Goal: Task Accomplishment & Management: Use online tool/utility

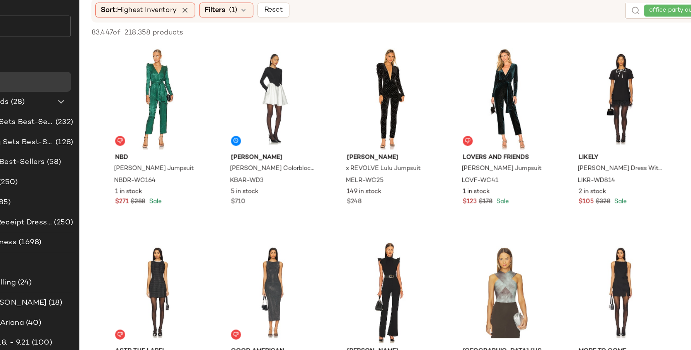
scroll to position [3834, 0]
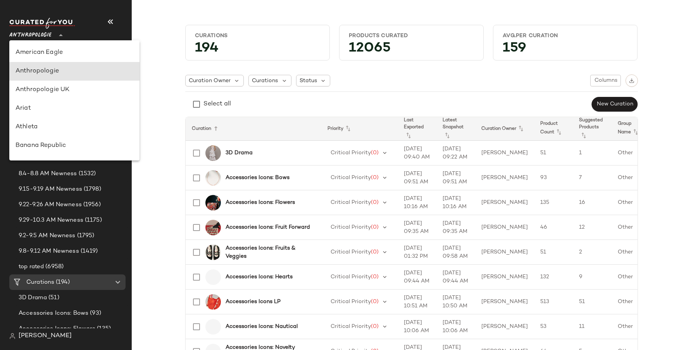
click at [48, 40] on span "Anthropologie" at bounding box center [30, 33] width 42 height 14
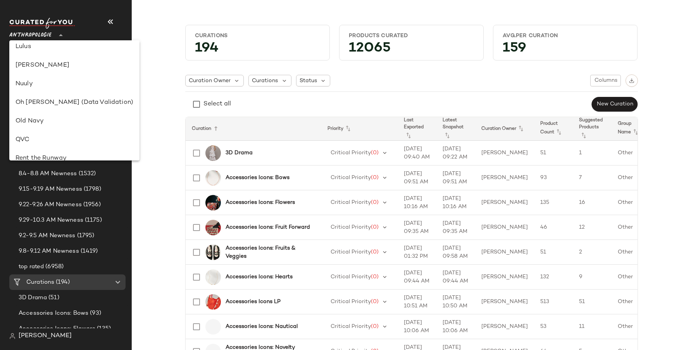
scroll to position [444, 0]
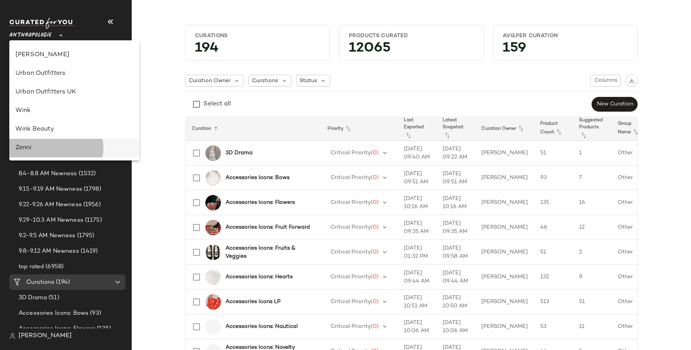
click at [45, 145] on div "Zenni" at bounding box center [74, 147] width 118 height 9
type input "**"
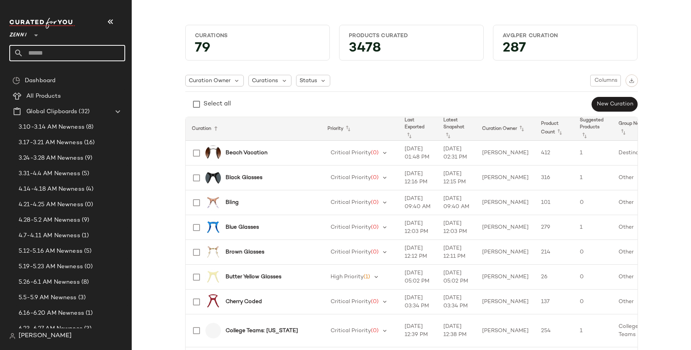
click at [69, 57] on input "text" at bounding box center [74, 53] width 102 height 16
type input "*"
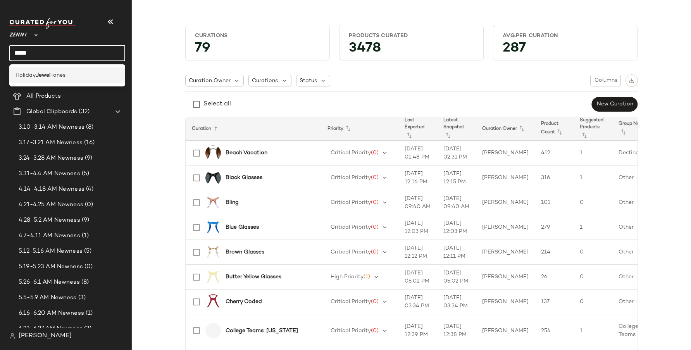
type input "*****"
click at [64, 79] on div "Holiday Jewel Tones" at bounding box center [67, 75] width 116 height 16
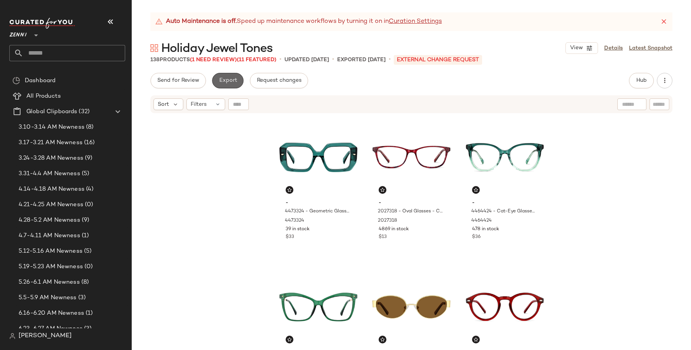
click at [226, 76] on button "Export" at bounding box center [227, 80] width 31 height 15
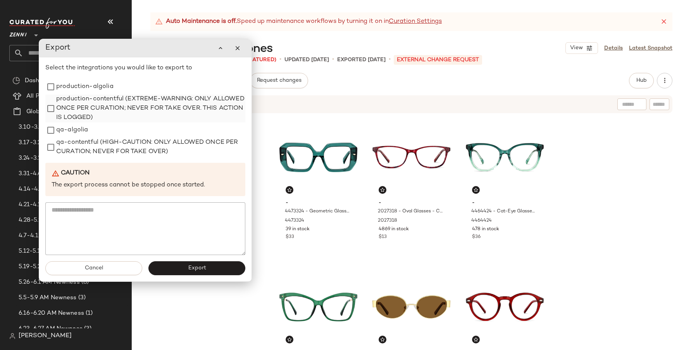
click at [93, 113] on label "production-contentful (EXTREME-WARNING: ONLY ALLOWED ONCE PER CURATION; NEVER F…" at bounding box center [150, 109] width 189 height 28
click at [93, 88] on label "production-algolia" at bounding box center [84, 86] width 57 height 15
click at [182, 267] on button "Export" at bounding box center [196, 268] width 97 height 14
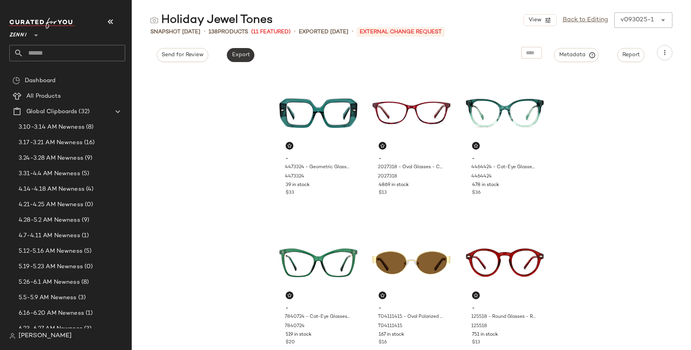
click at [247, 52] on span "Export" at bounding box center [240, 55] width 18 height 6
